Goal: Find specific page/section

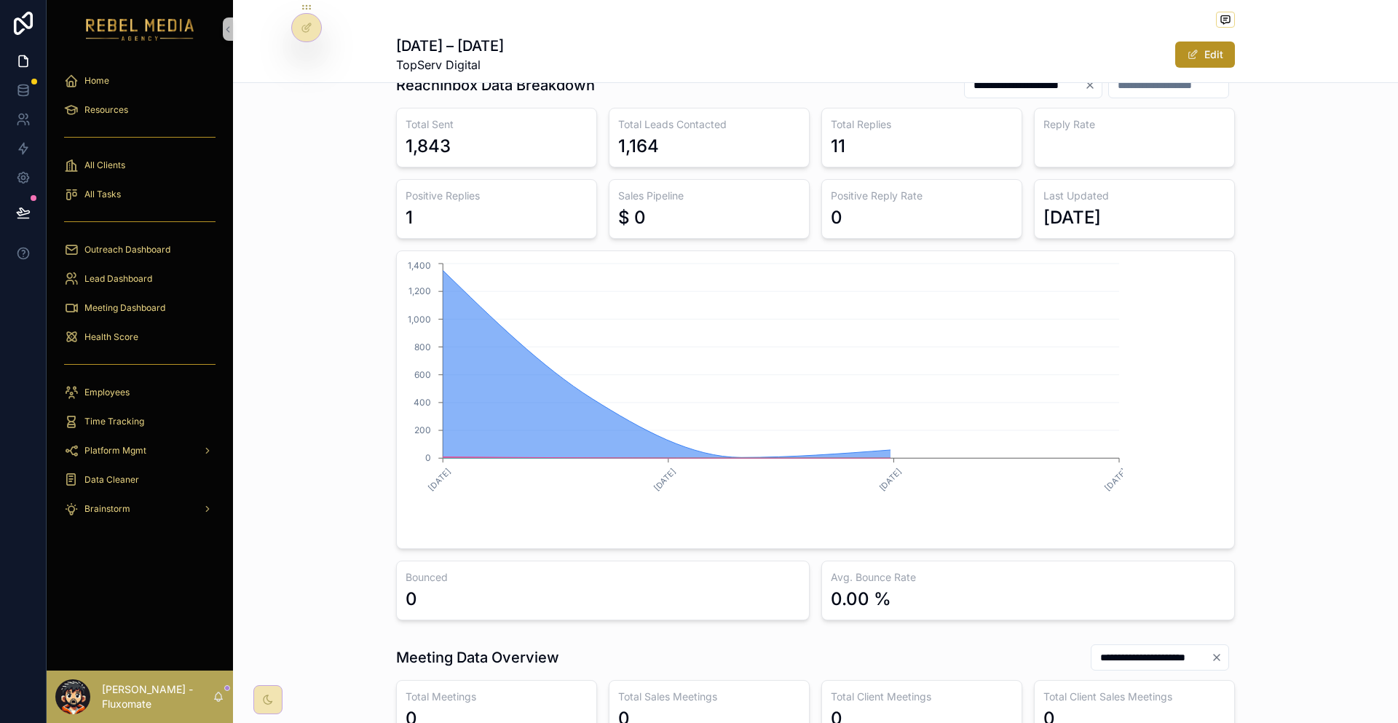
scroll to position [497, 0]
